Goal: Navigation & Orientation: Find specific page/section

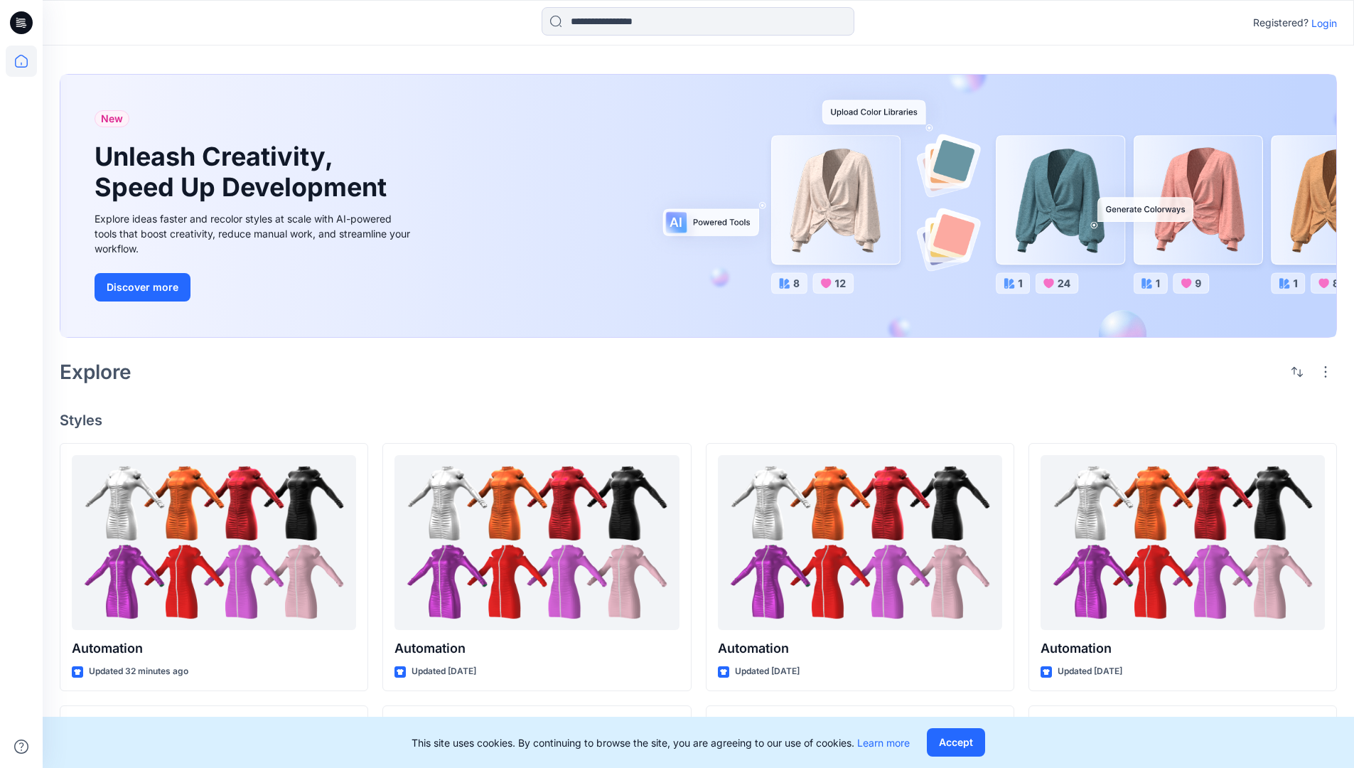
click at [1321, 23] on p "Login" at bounding box center [1324, 23] width 26 height 15
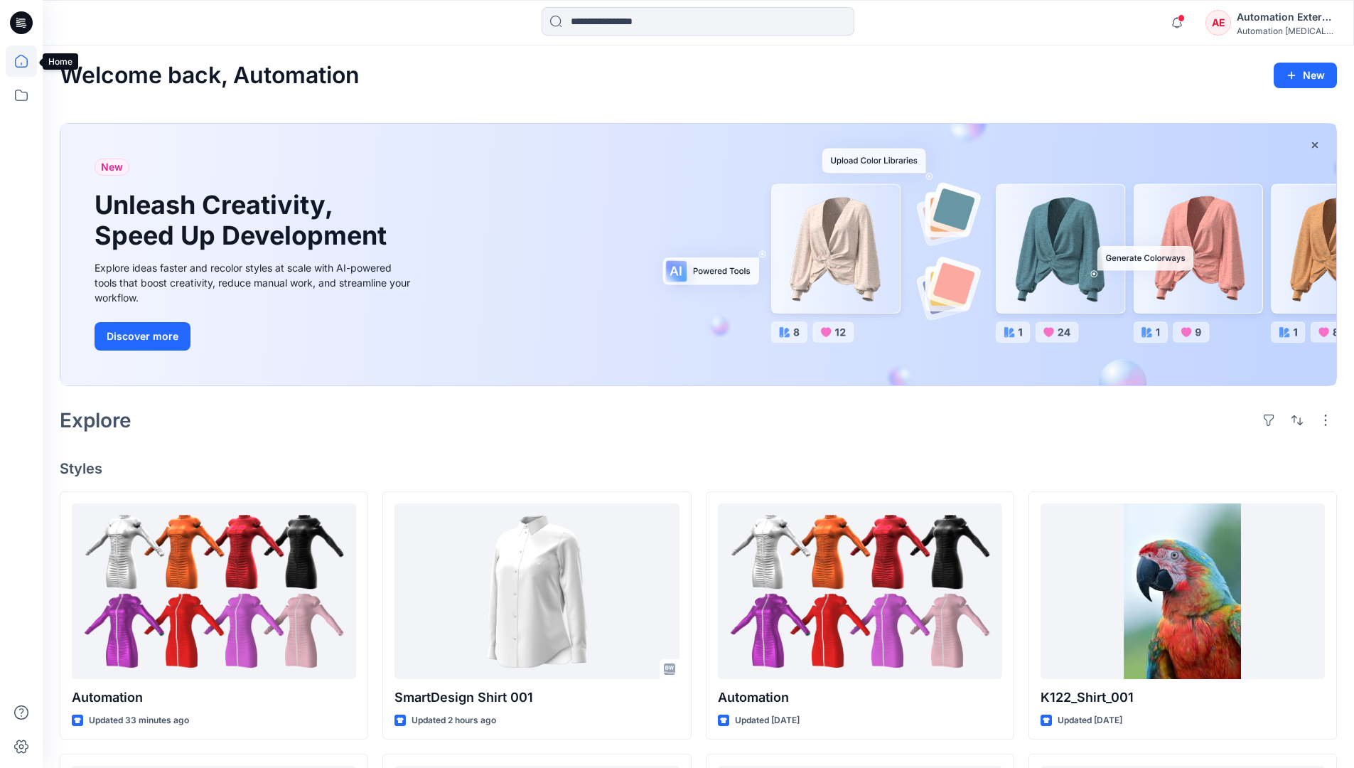
click at [27, 61] on icon at bounding box center [21, 61] width 13 height 13
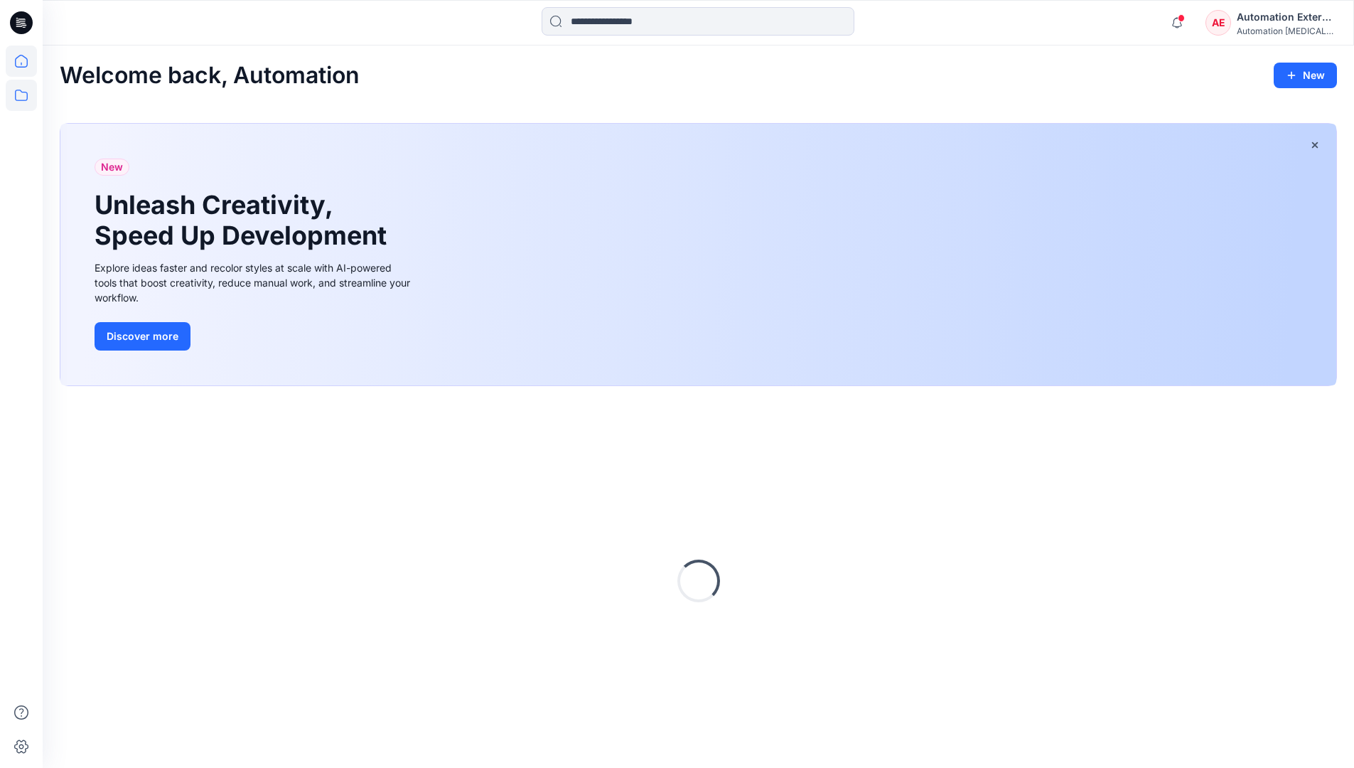
click at [26, 97] on icon at bounding box center [21, 95] width 31 height 31
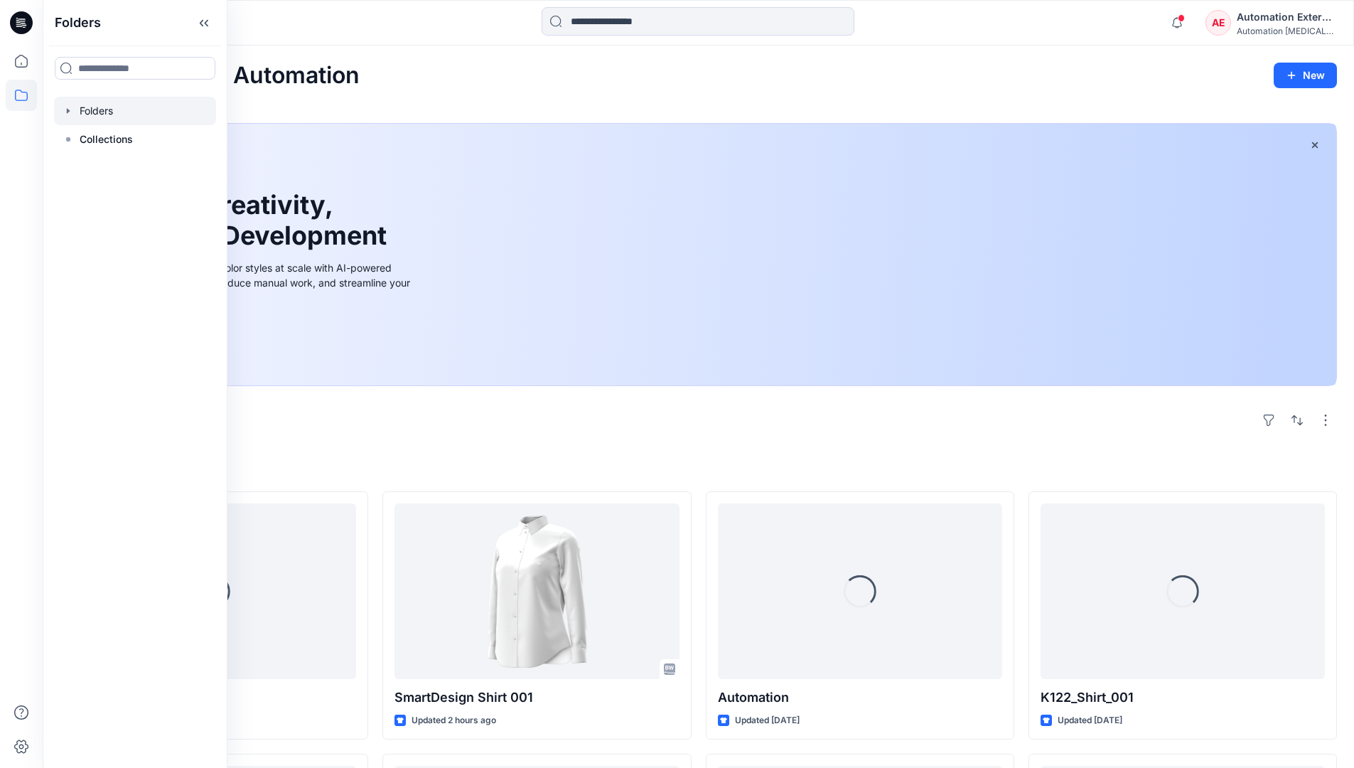
click at [129, 112] on div at bounding box center [135, 111] width 162 height 28
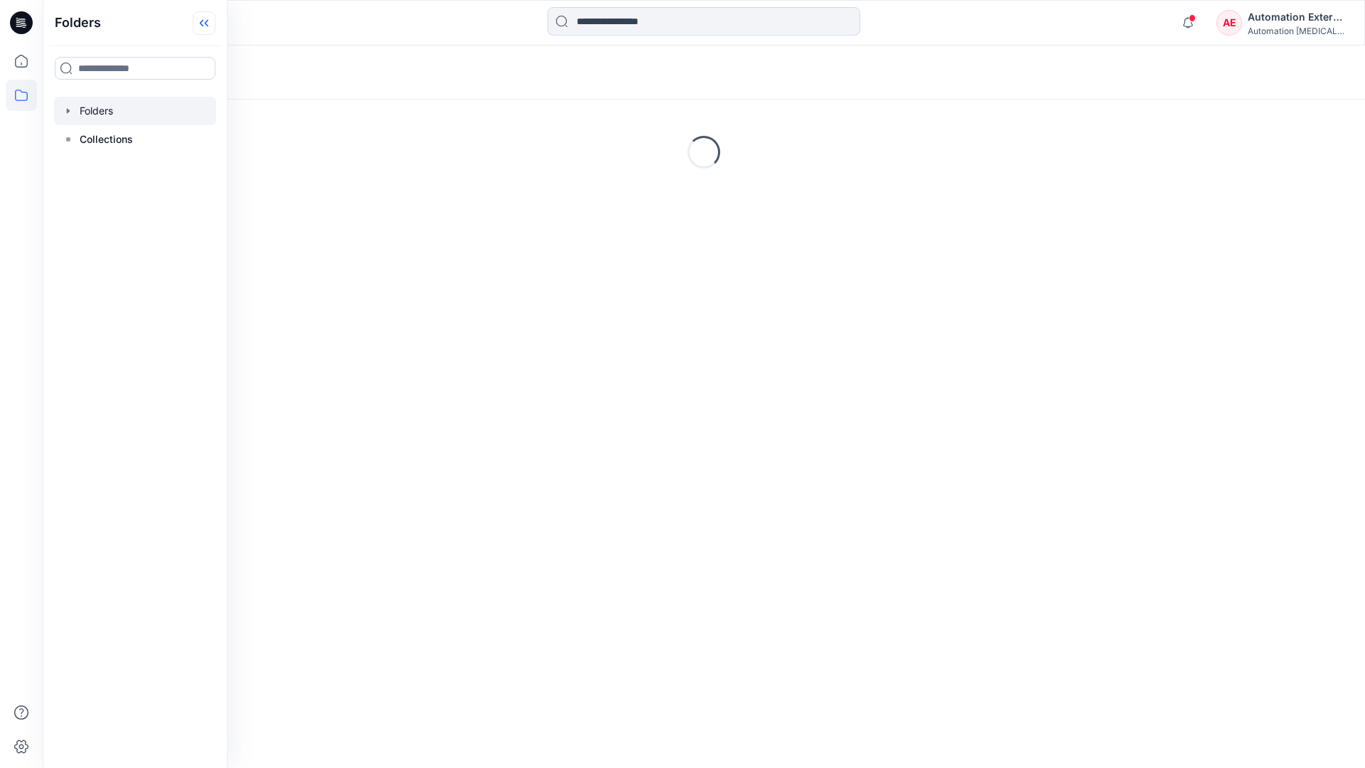
click at [204, 27] on icon at bounding box center [204, 22] width 23 height 23
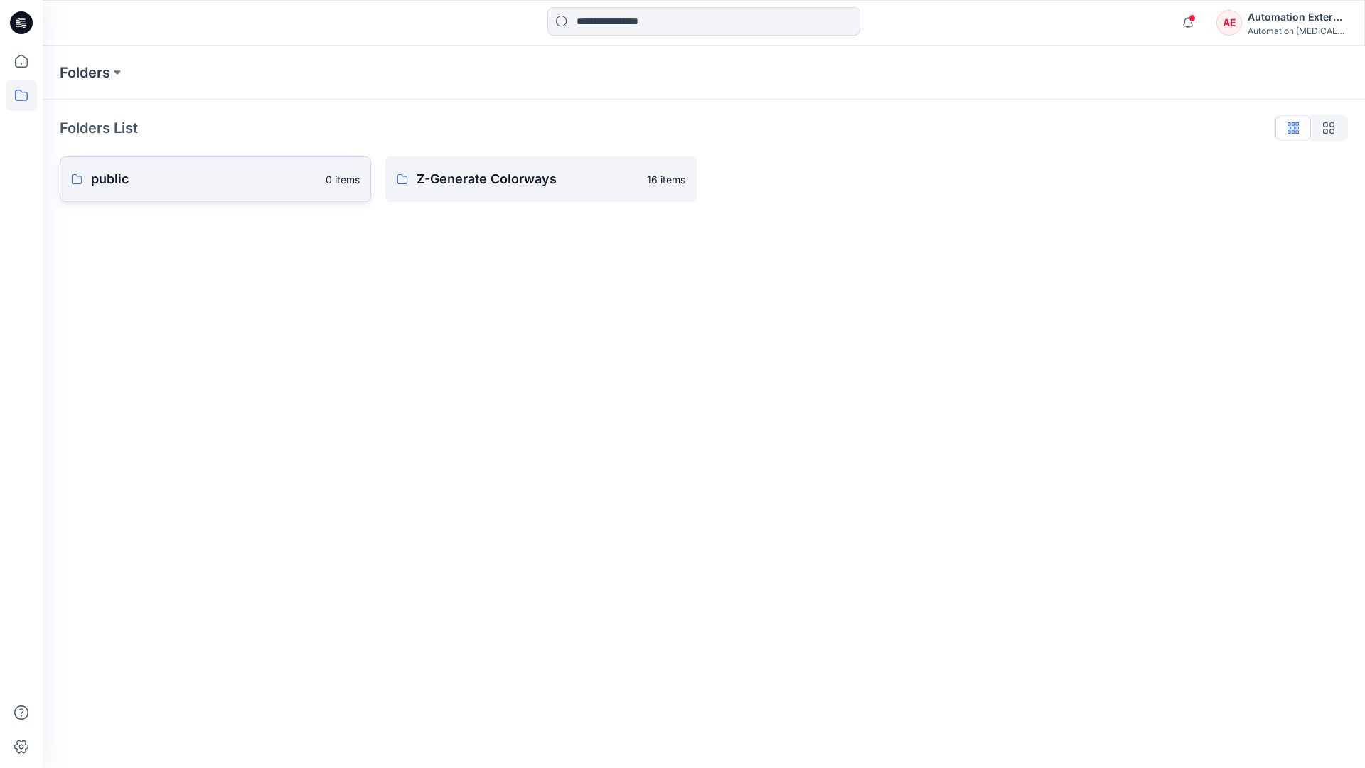
click at [156, 179] on p "public" at bounding box center [204, 179] width 226 height 20
